Goal: Task Accomplishment & Management: Use online tool/utility

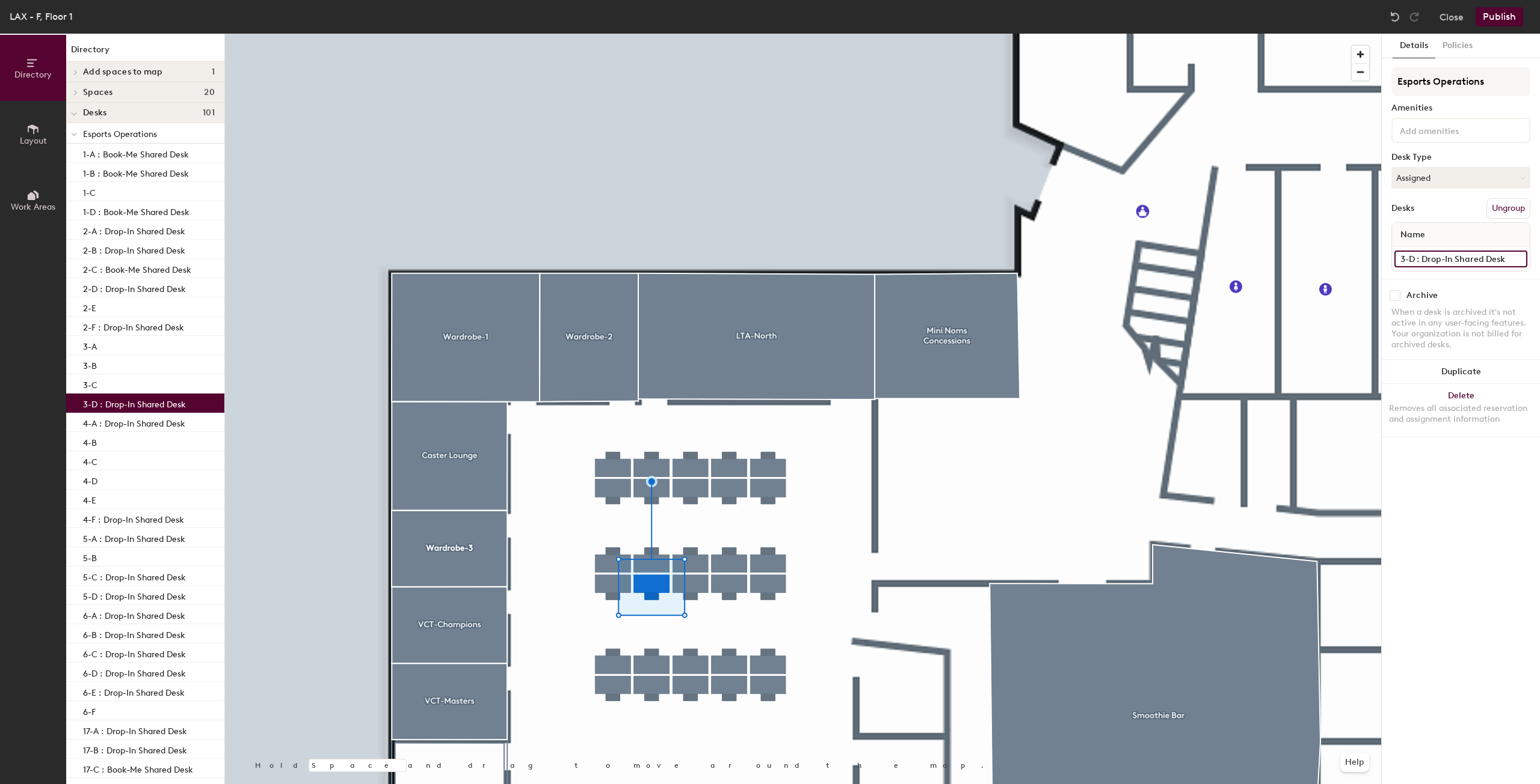
click at [1503, 260] on input "3-D : Drop-In Shared Desk" at bounding box center [1461, 258] width 133 height 16
type input "3-D"
click at [1495, 16] on button "Publish" at bounding box center [1499, 16] width 47 height 19
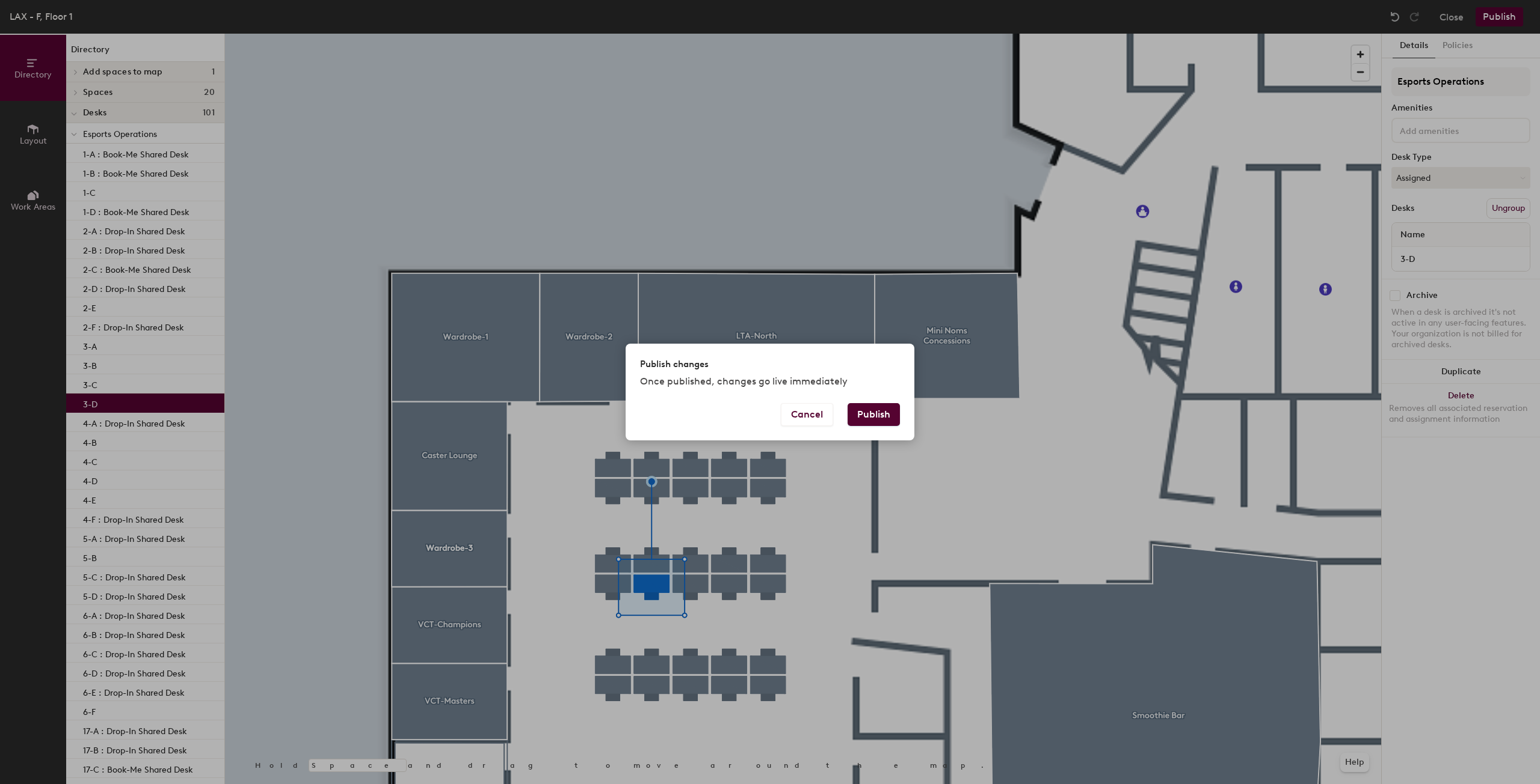
click at [874, 418] on button "Publish" at bounding box center [873, 415] width 52 height 23
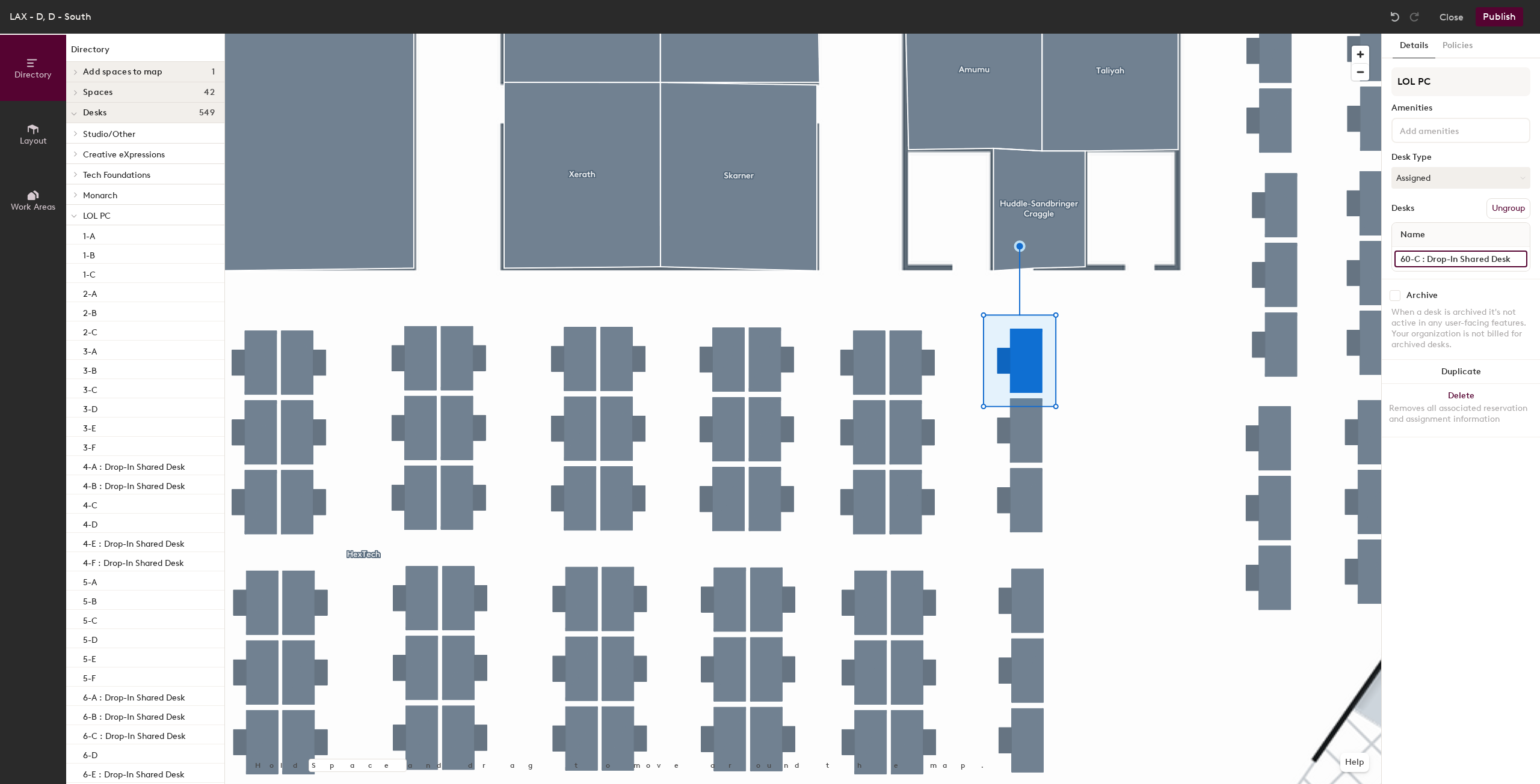
click at [1498, 260] on input "60-C : Drop-In Shared Desk" at bounding box center [1461, 258] width 133 height 16
click at [1508, 260] on input "60-C : Drop-In Shared Desk" at bounding box center [1461, 258] width 133 height 16
type input "60-C"
click at [1501, 17] on button "Publish" at bounding box center [1499, 16] width 47 height 19
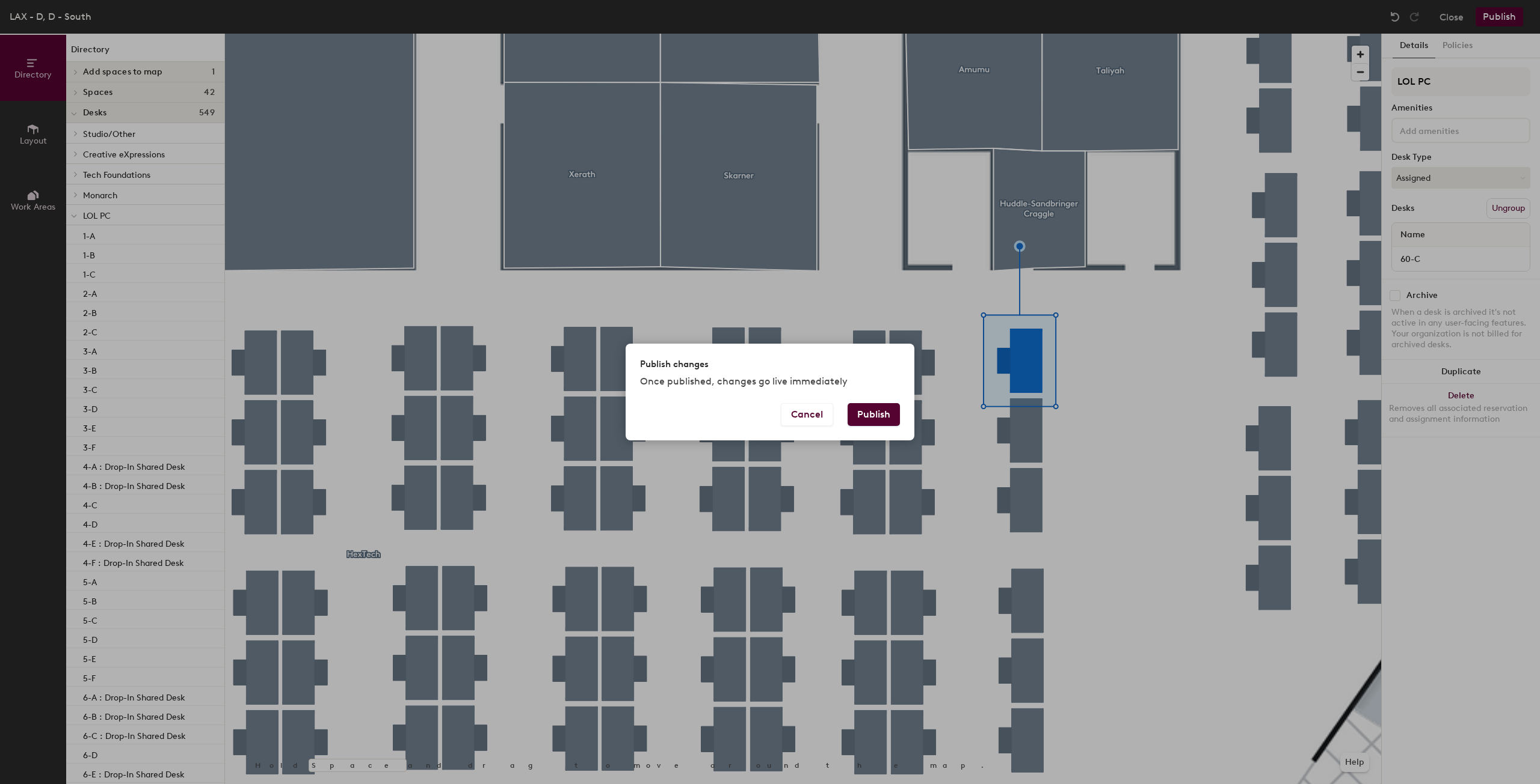
click at [888, 409] on button "Publish" at bounding box center [873, 415] width 52 height 23
